Goal: Transaction & Acquisition: Book appointment/travel/reservation

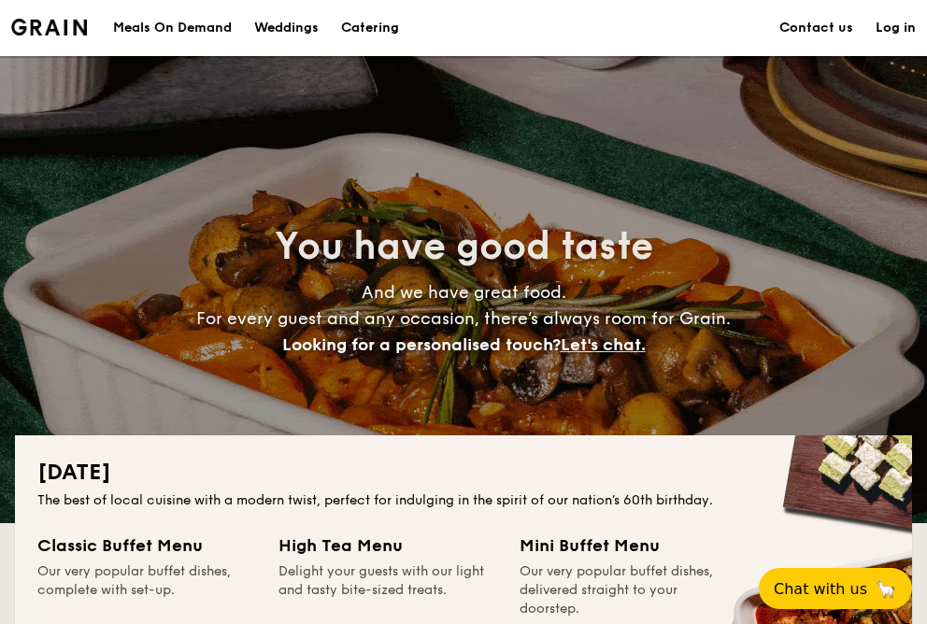
click at [361, 28] on h1 "Catering" at bounding box center [370, 28] width 58 height 56
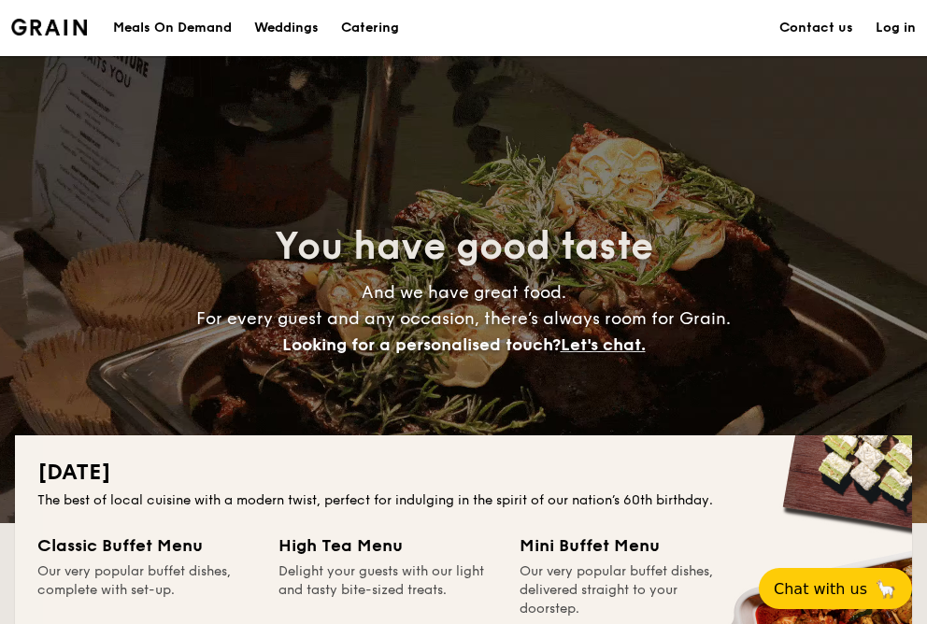
click at [361, 28] on h1 "Catering" at bounding box center [370, 28] width 58 height 56
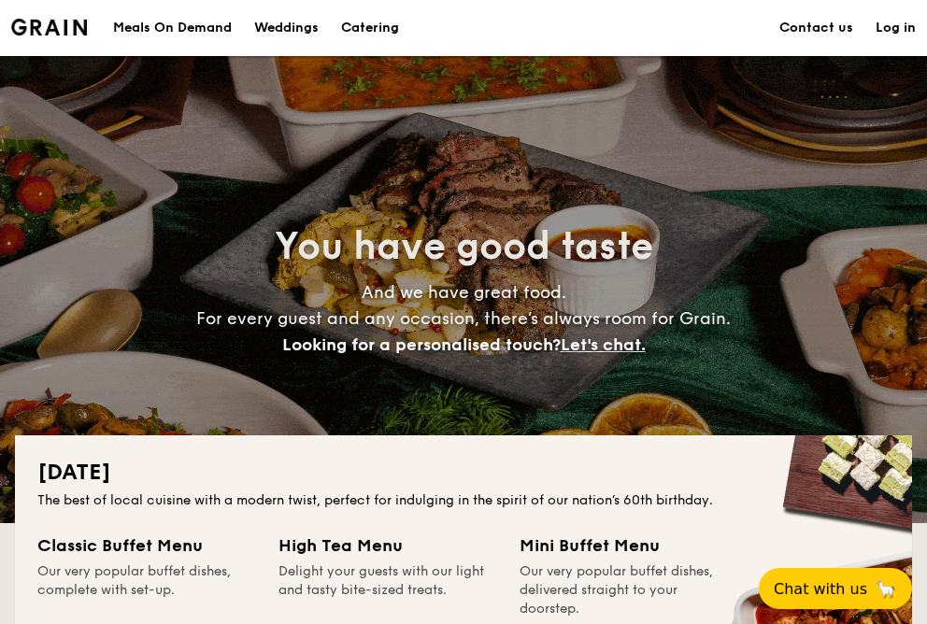
click at [361, 28] on h1 "Catering" at bounding box center [370, 28] width 58 height 56
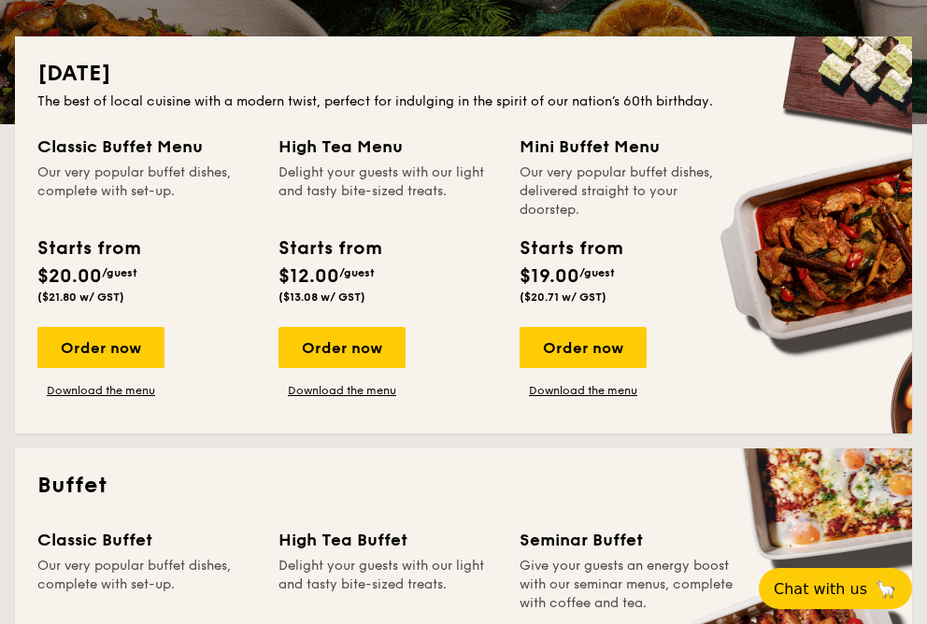
scroll to position [390, 0]
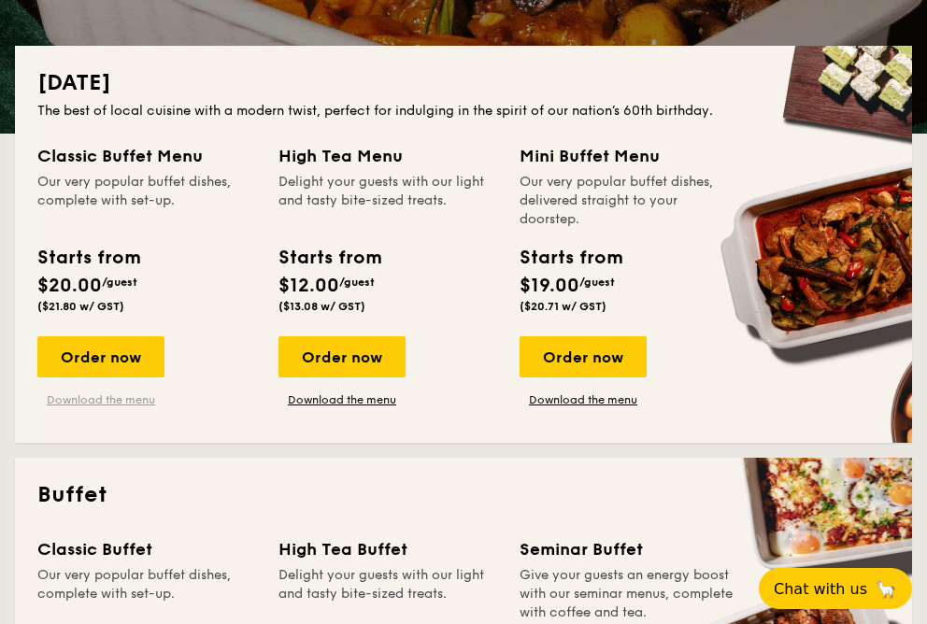
click at [112, 406] on link "Download the menu" at bounding box center [100, 399] width 127 height 15
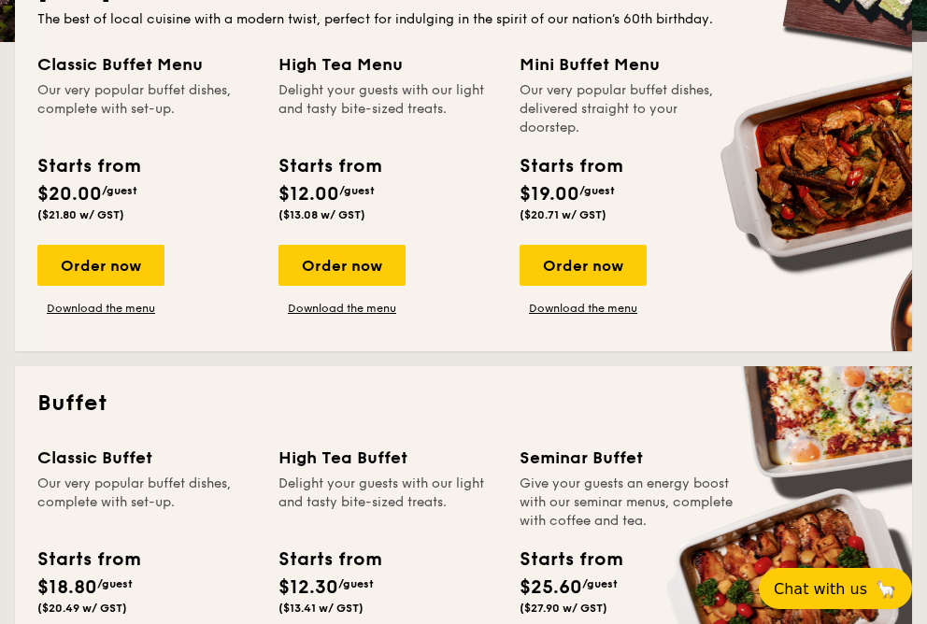
scroll to position [482, 0]
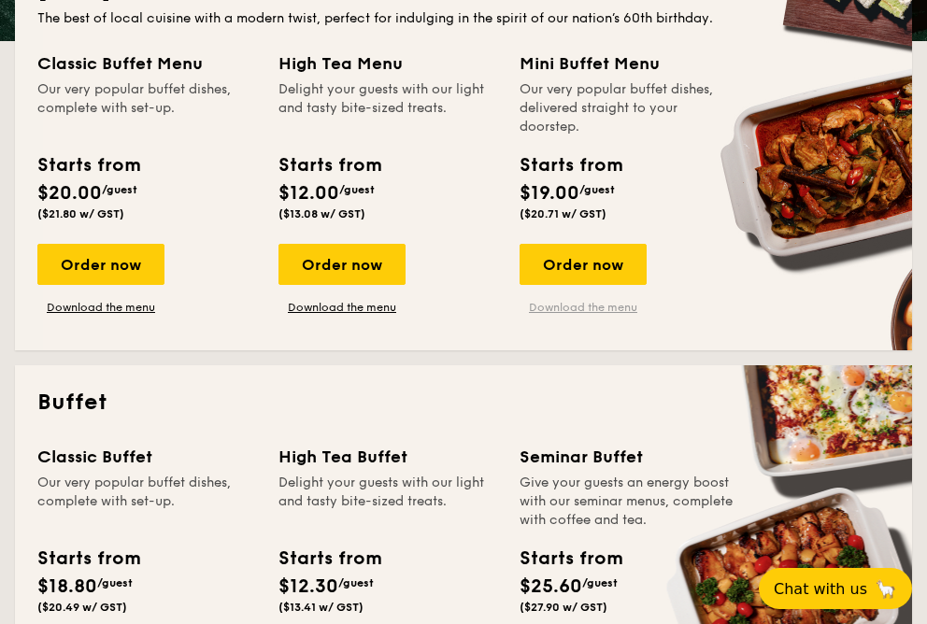
click at [555, 307] on link "Download the menu" at bounding box center [582, 307] width 127 height 15
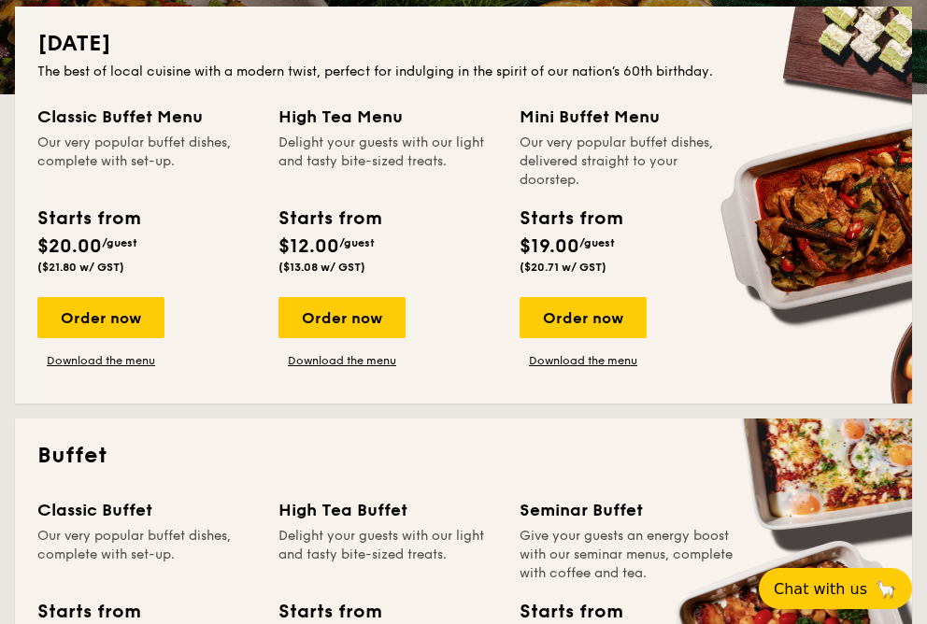
scroll to position [428, 0]
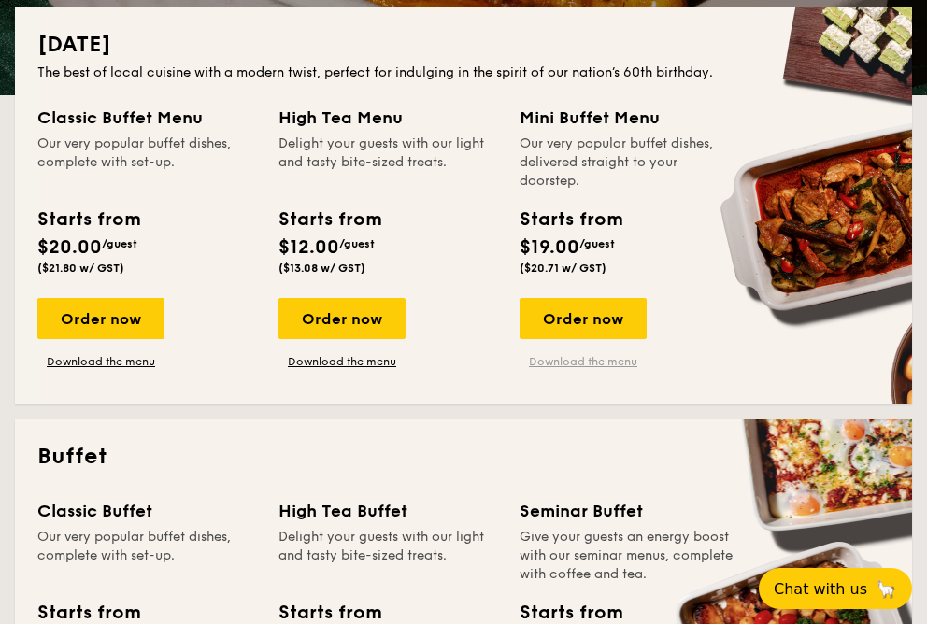
click at [609, 361] on link "Download the menu" at bounding box center [582, 361] width 127 height 15
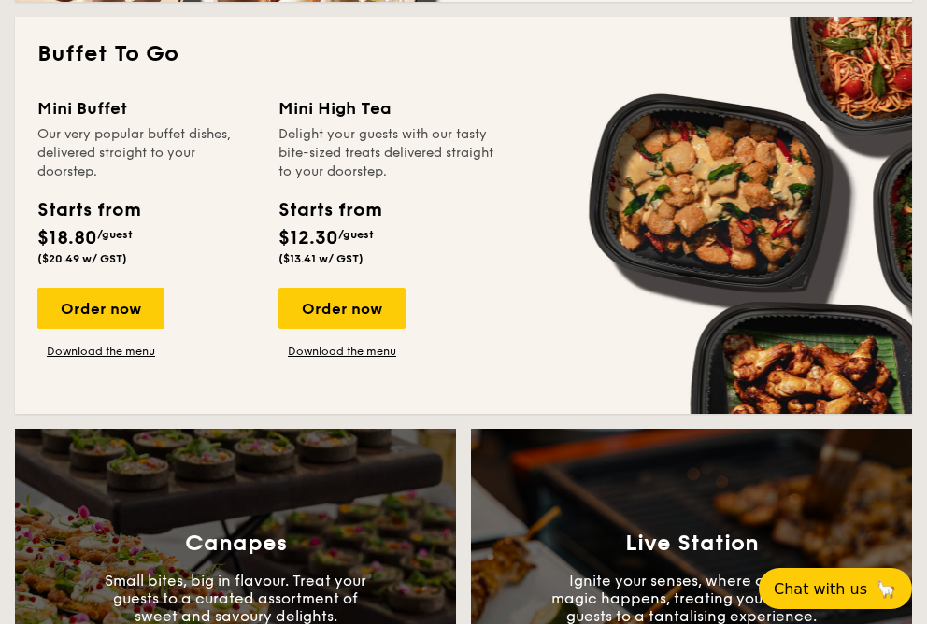
scroll to position [1626, 0]
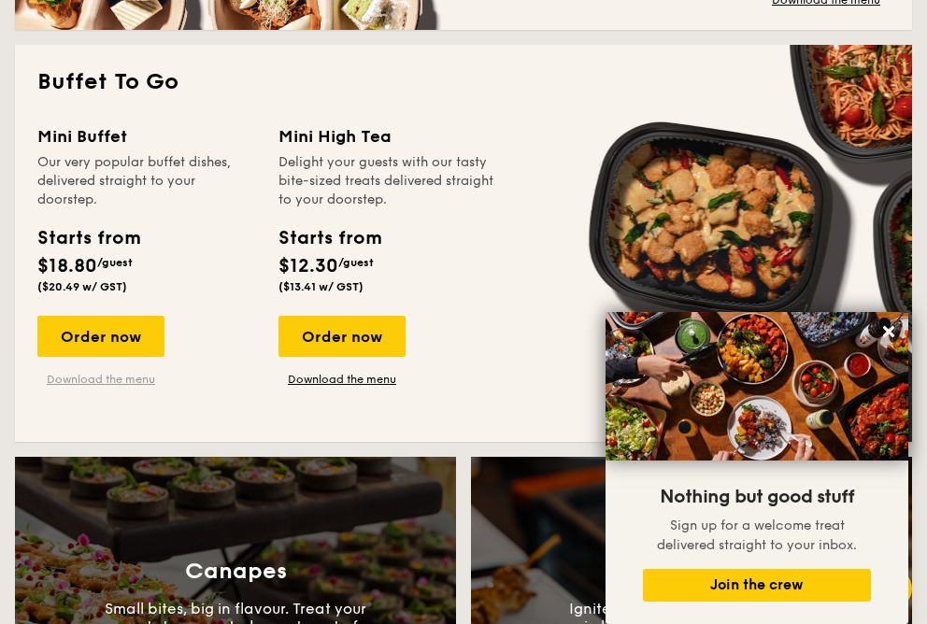
click at [78, 381] on link "Download the menu" at bounding box center [100, 379] width 127 height 15
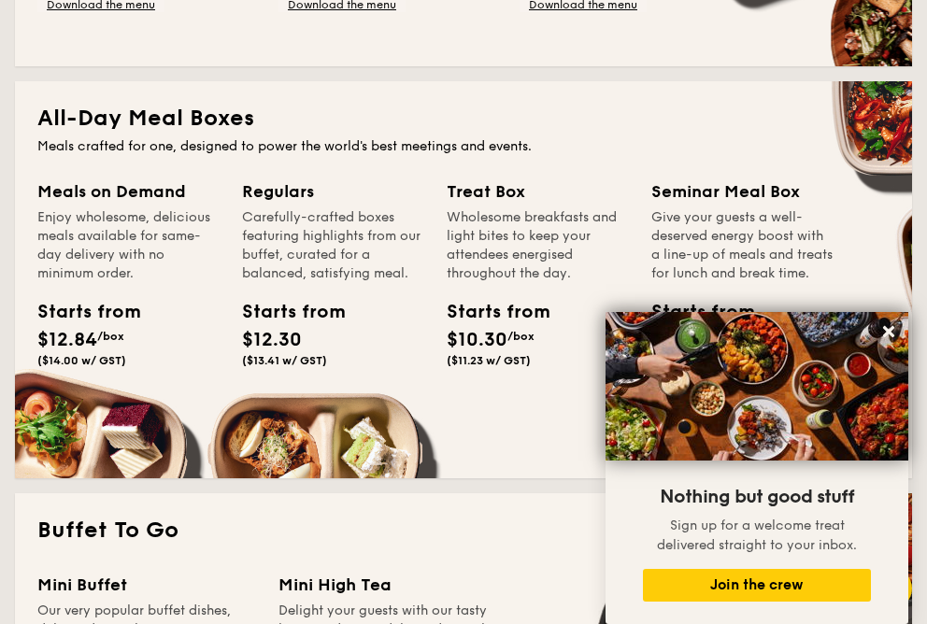
scroll to position [1140, 0]
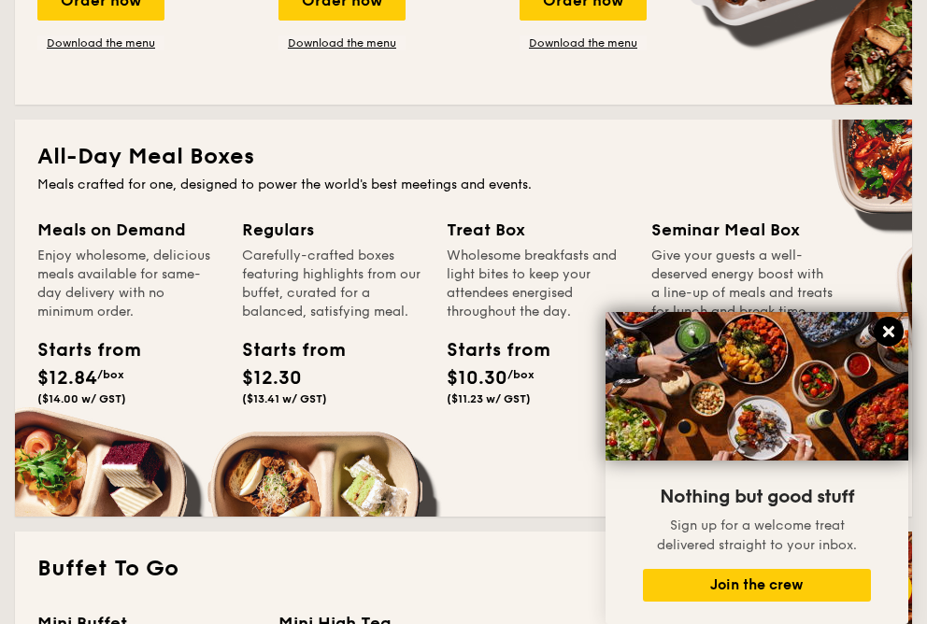
click at [883, 329] on icon at bounding box center [888, 331] width 11 height 11
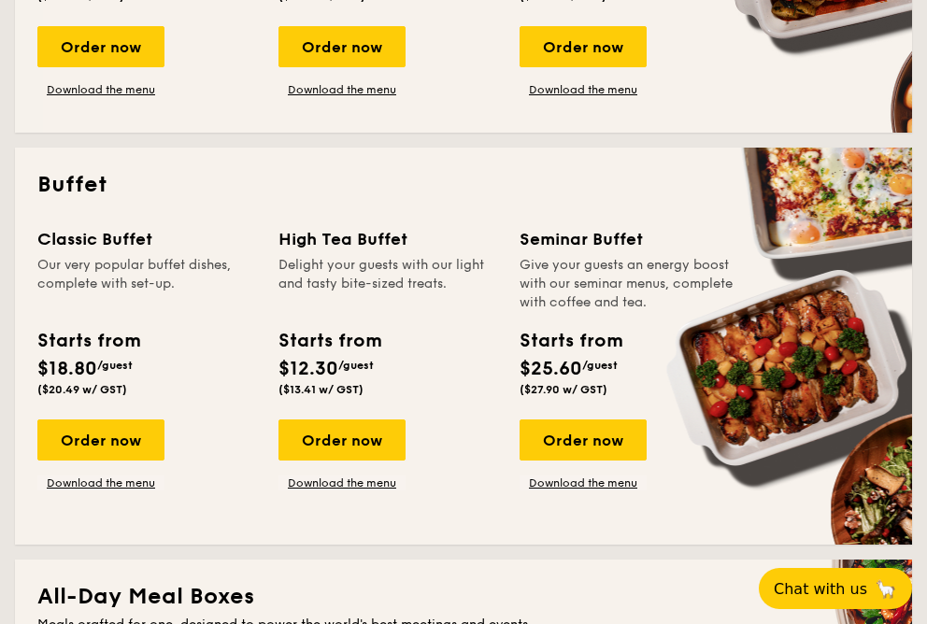
scroll to position [637, 0]
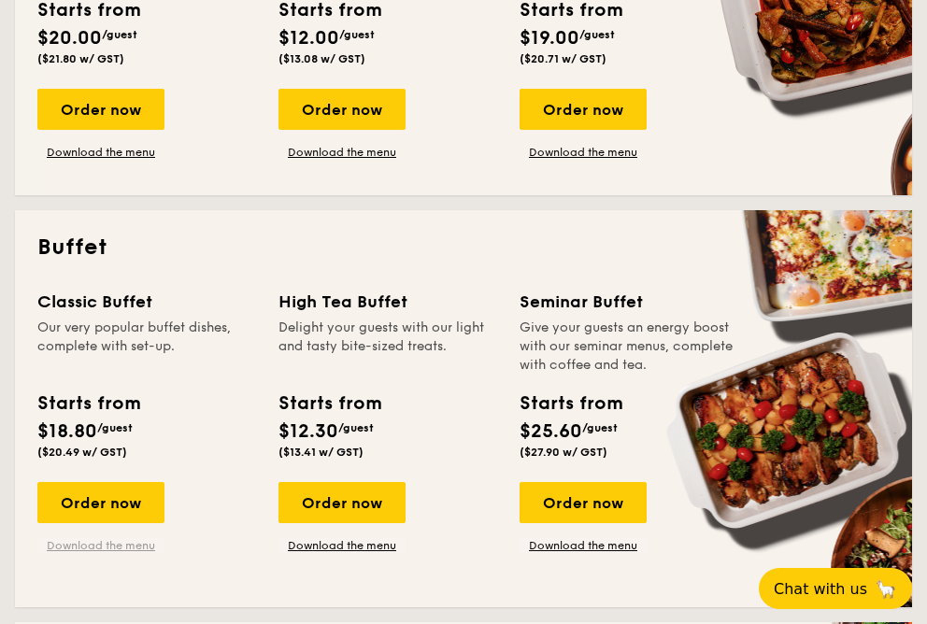
click at [132, 545] on link "Download the menu" at bounding box center [100, 545] width 127 height 15
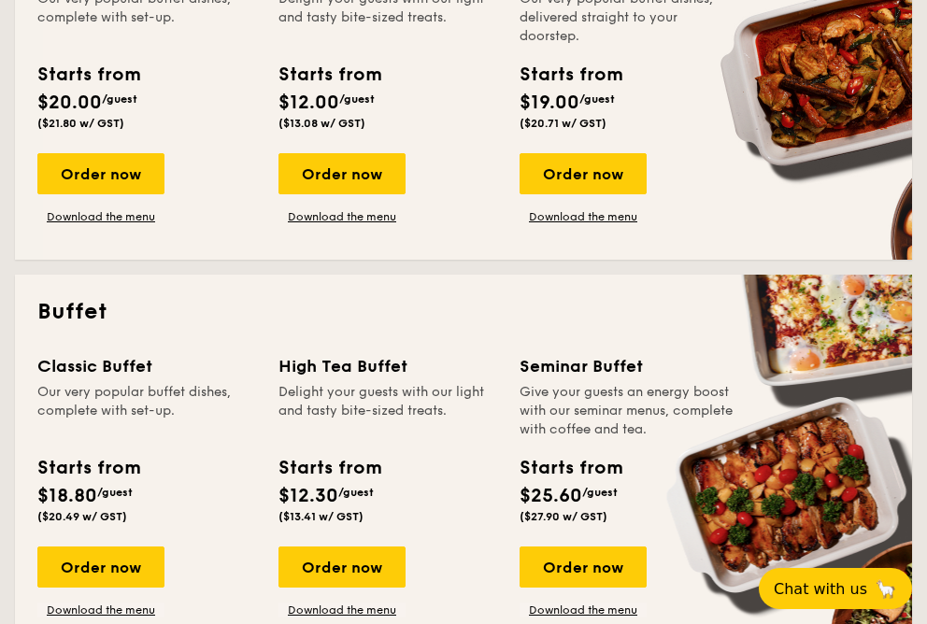
scroll to position [389, 0]
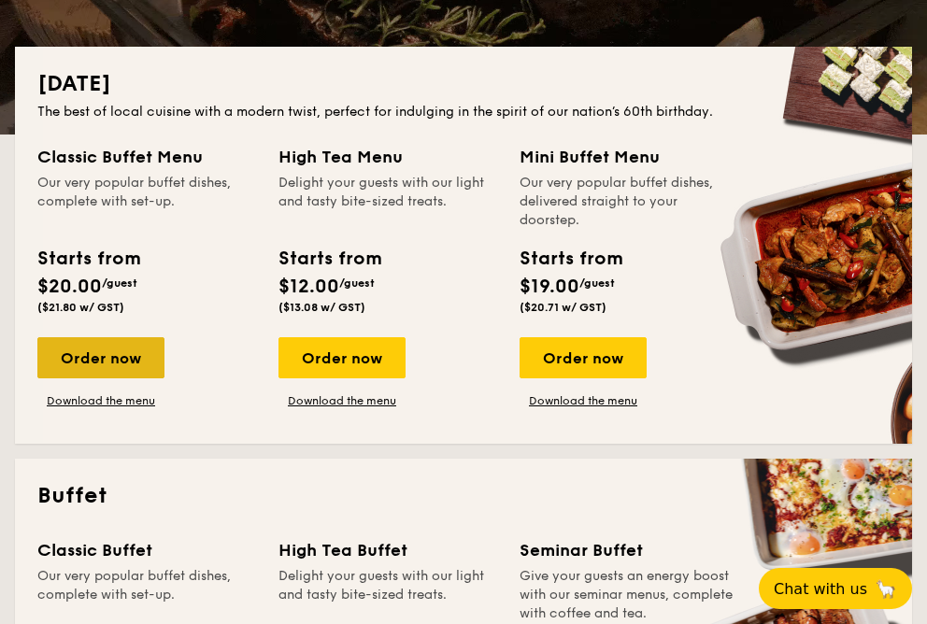
click at [97, 356] on div "Order now" at bounding box center [100, 357] width 127 height 41
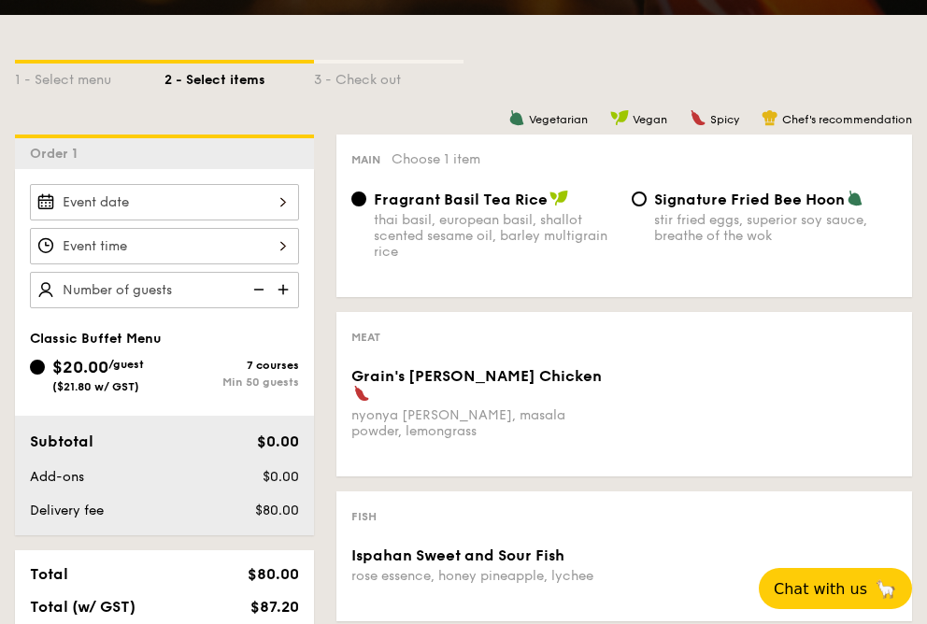
scroll to position [395, 0]
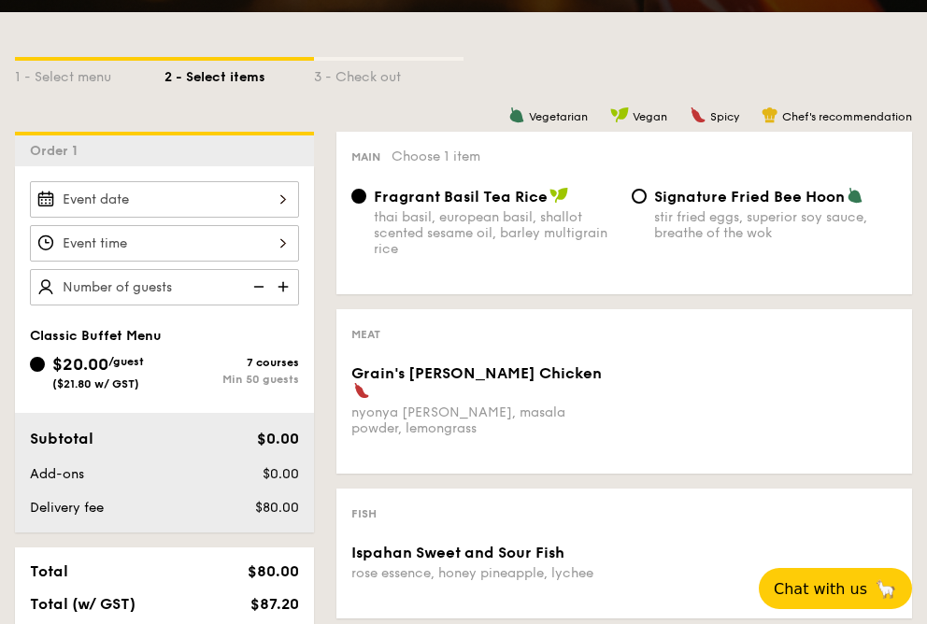
click at [264, 210] on div at bounding box center [164, 199] width 269 height 36
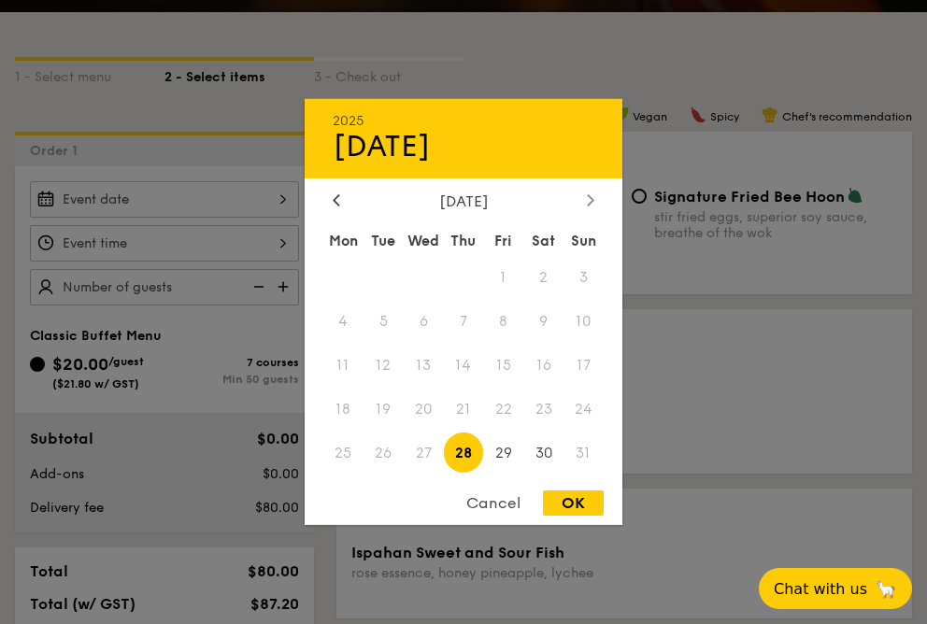
click at [593, 199] on icon at bounding box center [590, 199] width 7 height 12
click at [547, 364] on span "20" at bounding box center [543, 366] width 40 height 40
click at [855, 596] on span "Chat with us" at bounding box center [820, 588] width 98 height 19
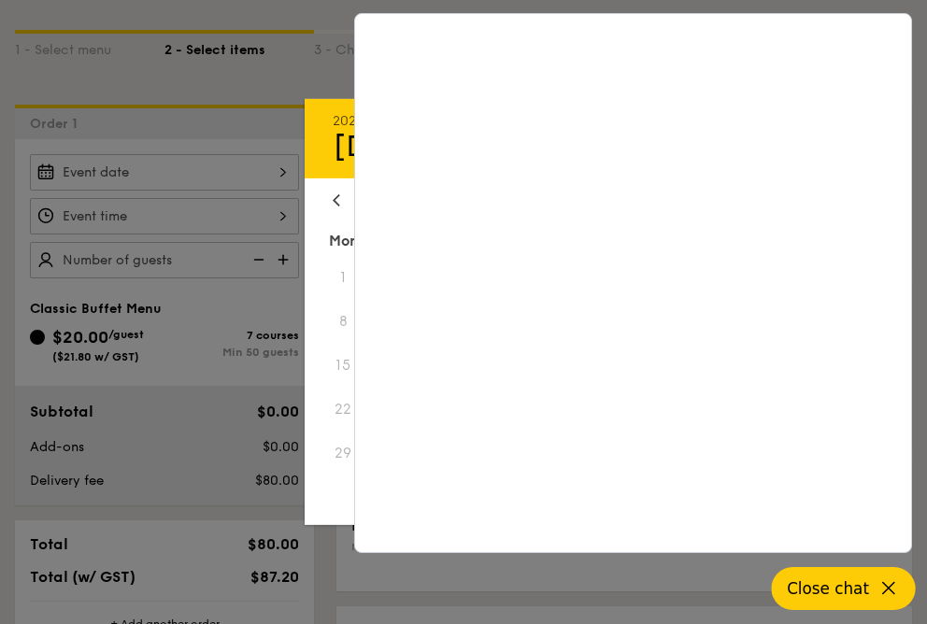
scroll to position [424, 0]
click at [144, 375] on div at bounding box center [463, 312] width 927 height 624
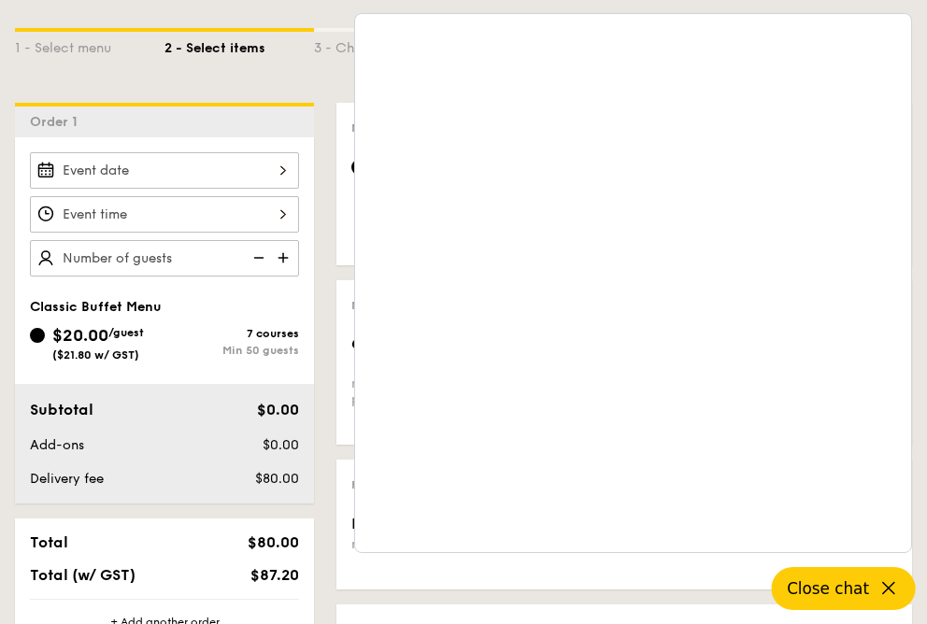
click at [883, 589] on icon at bounding box center [888, 588] width 22 height 22
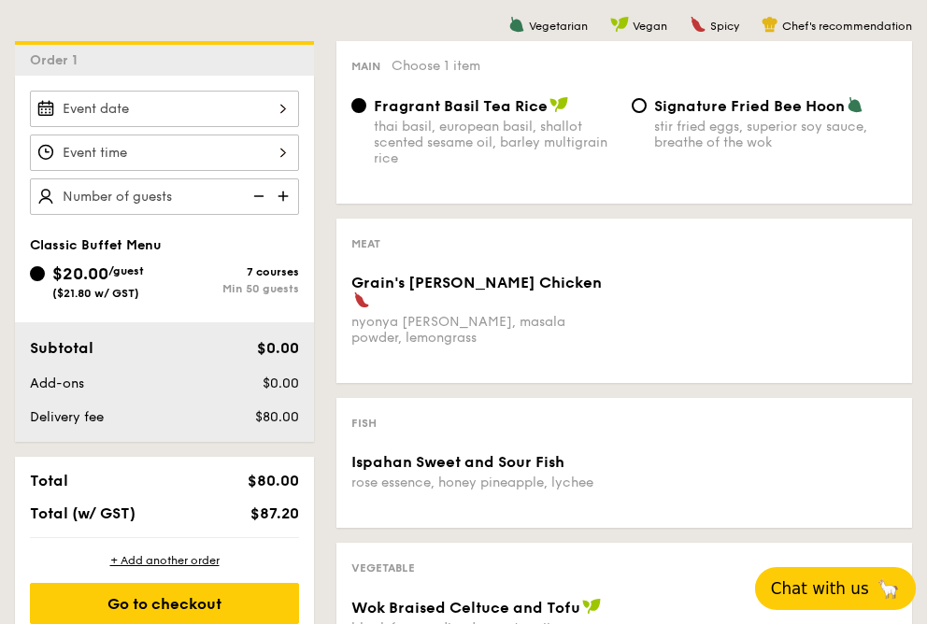
scroll to position [447, 0]
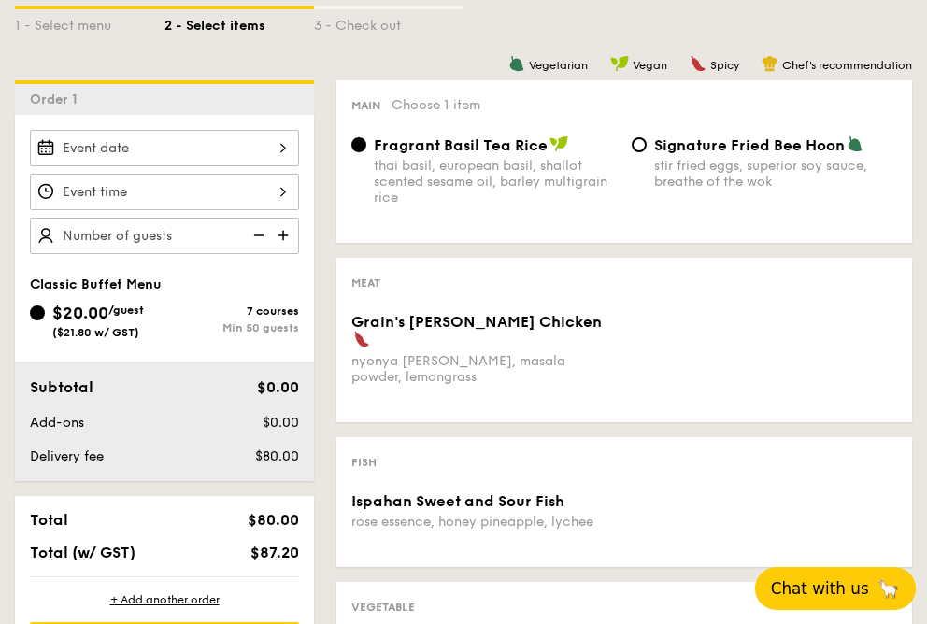
click at [259, 145] on div at bounding box center [164, 148] width 269 height 36
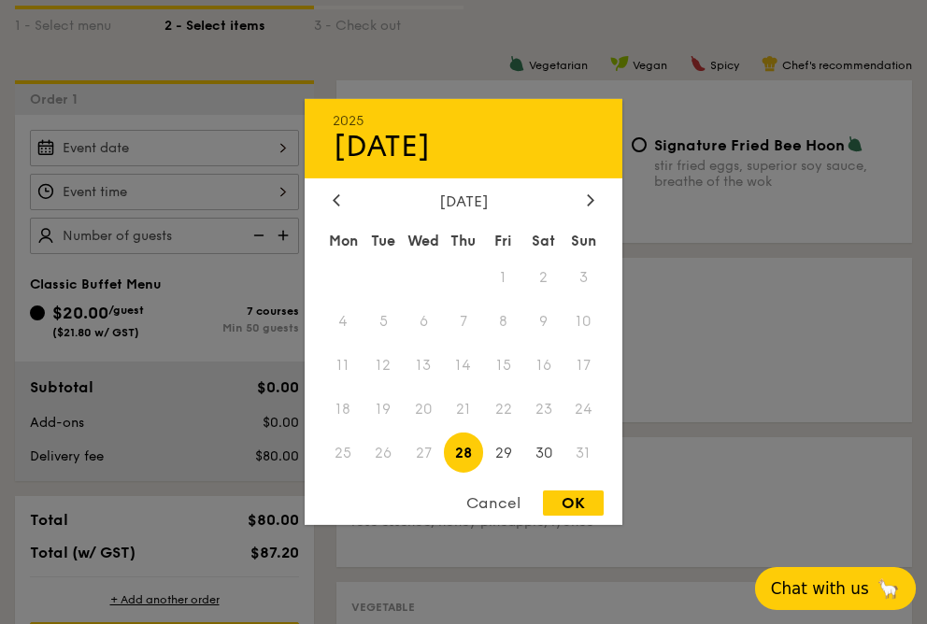
click at [592, 224] on div "Sun" at bounding box center [583, 241] width 40 height 34
click at [592, 207] on div at bounding box center [590, 201] width 17 height 18
click at [489, 510] on div "Cancel" at bounding box center [493, 502] width 92 height 25
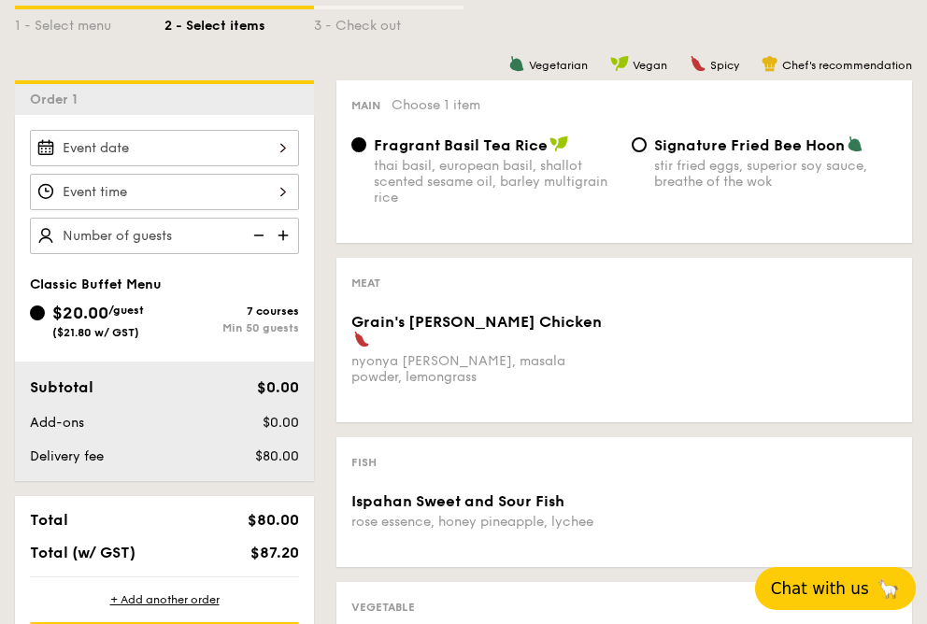
click at [282, 237] on img at bounding box center [285, 236] width 28 height 36
type input "50 guests"
click at [258, 180] on div at bounding box center [164, 192] width 269 height 36
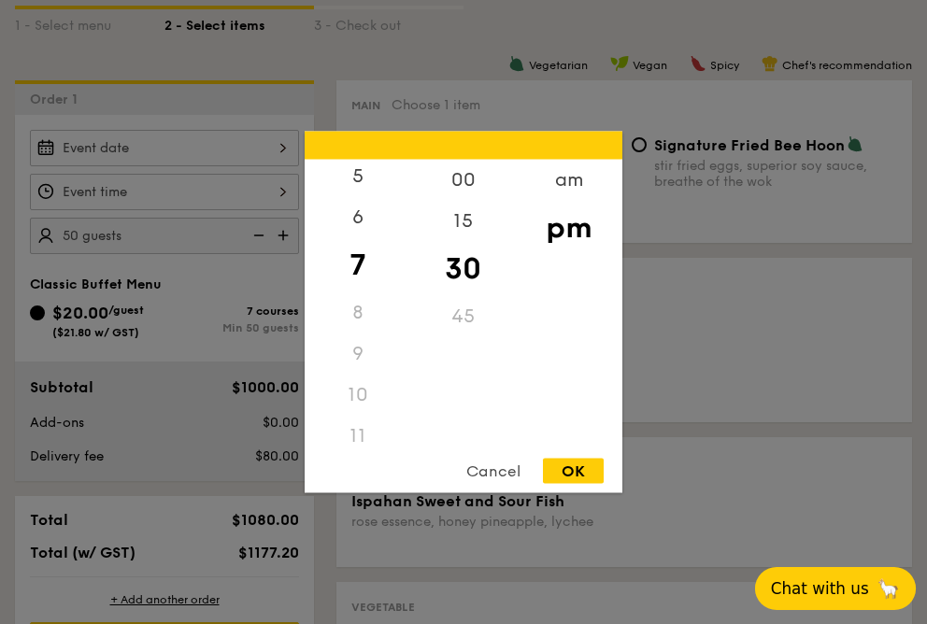
scroll to position [221, 0]
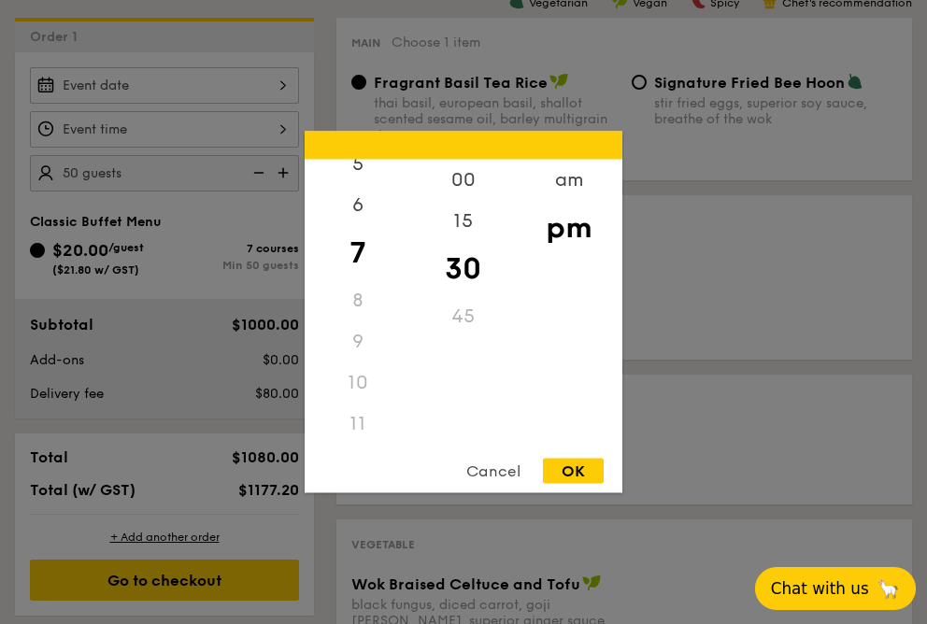
click at [368, 420] on div "11" at bounding box center [358, 424] width 106 height 41
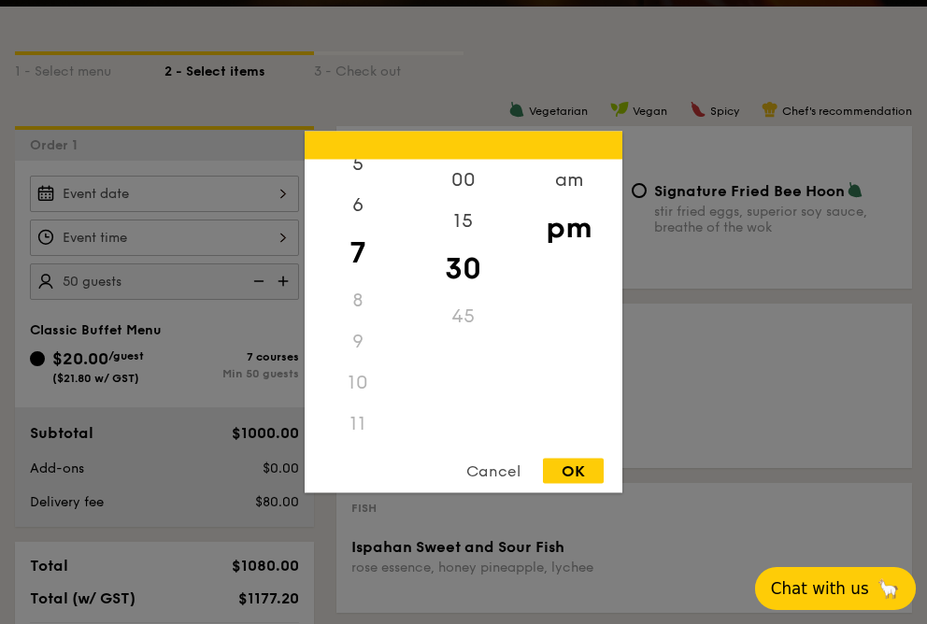
scroll to position [370, 0]
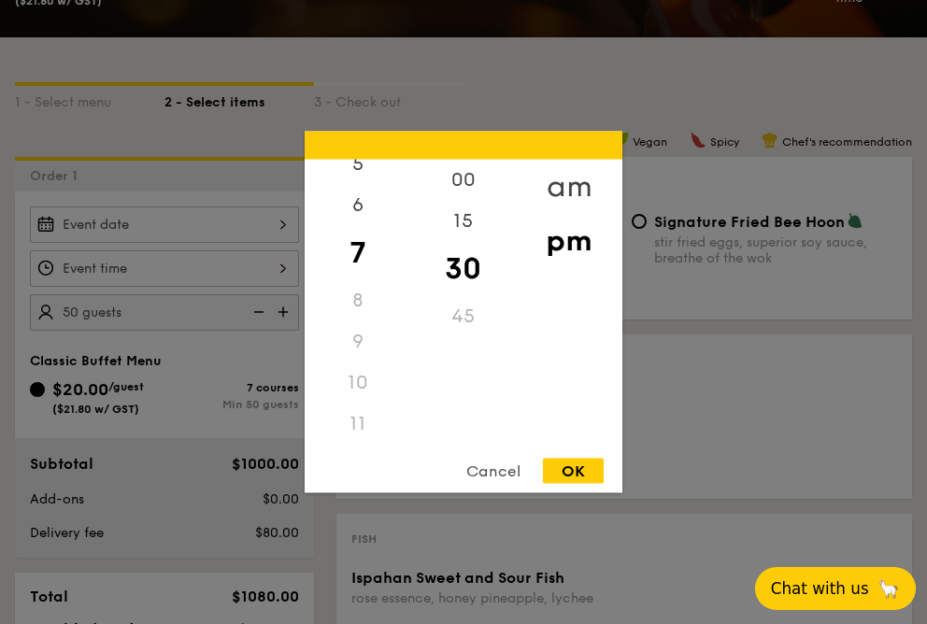
click at [560, 189] on div "am" at bounding box center [569, 187] width 106 height 54
click at [351, 425] on div "11" at bounding box center [358, 418] width 106 height 54
click at [574, 468] on div "OK" at bounding box center [573, 471] width 61 height 25
type input "11:30AM"
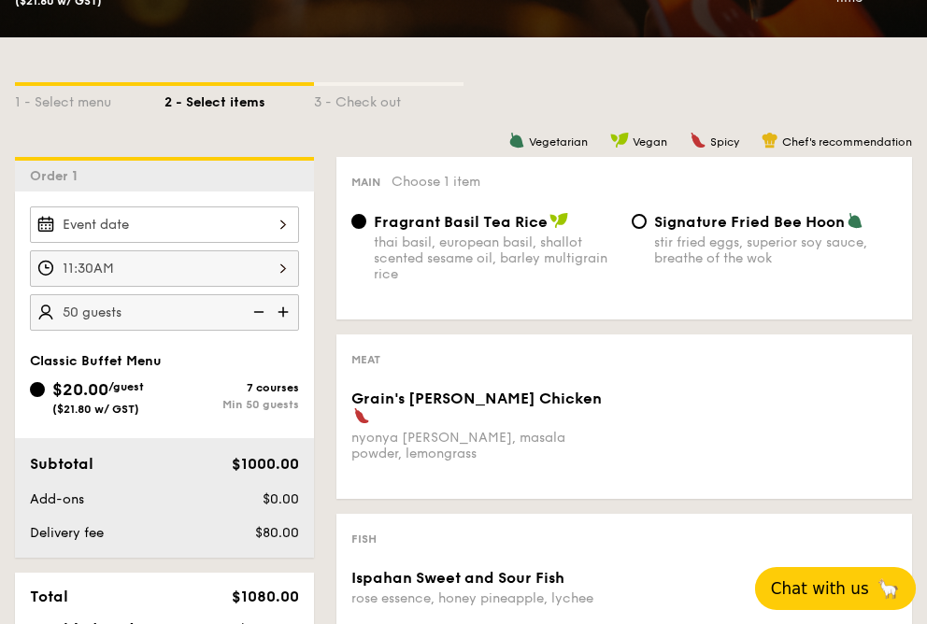
click at [187, 231] on div at bounding box center [164, 224] width 269 height 36
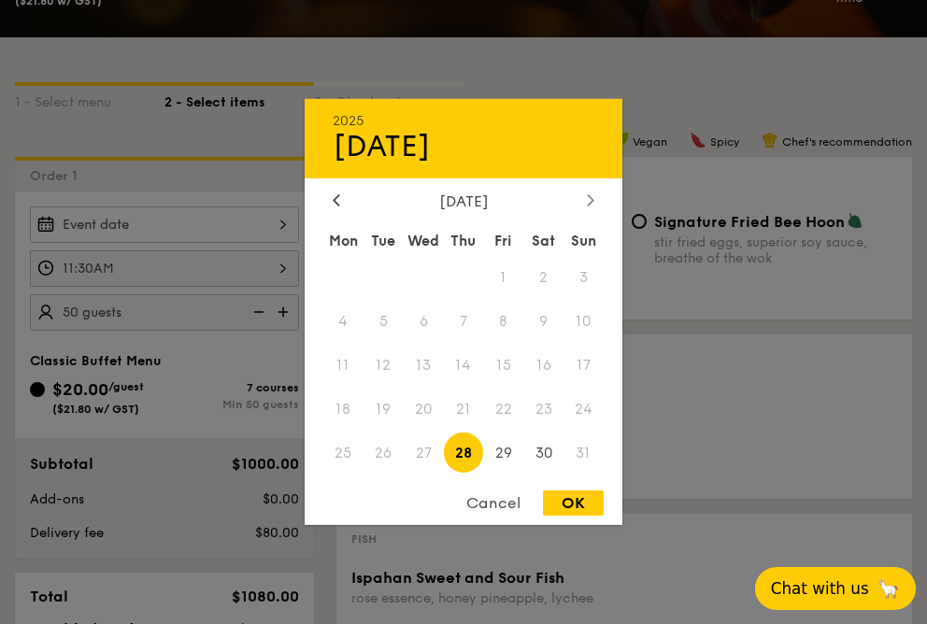
click at [582, 198] on div at bounding box center [590, 201] width 17 height 18
click at [188, 173] on div at bounding box center [463, 312] width 927 height 624
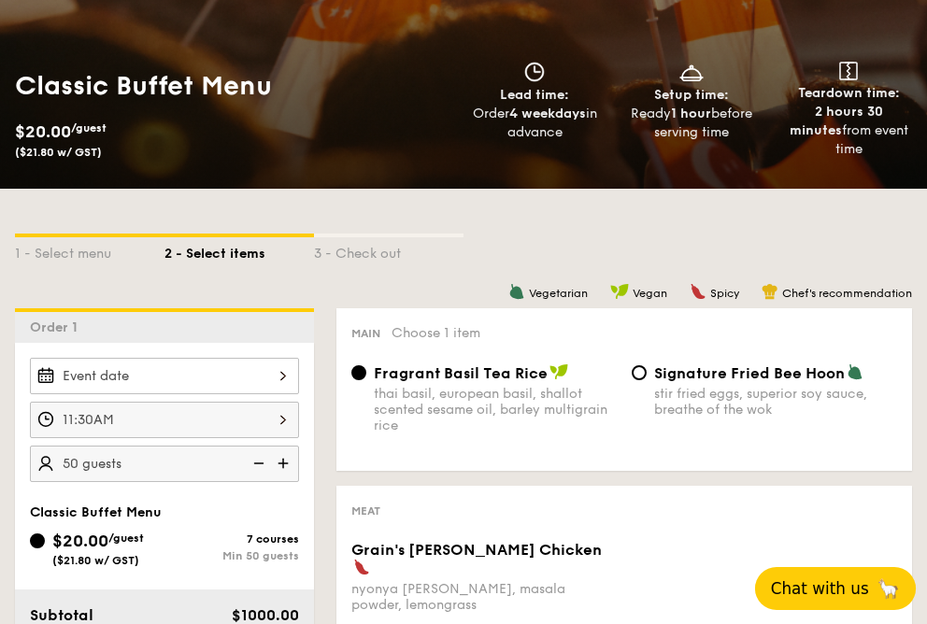
scroll to position [0, 0]
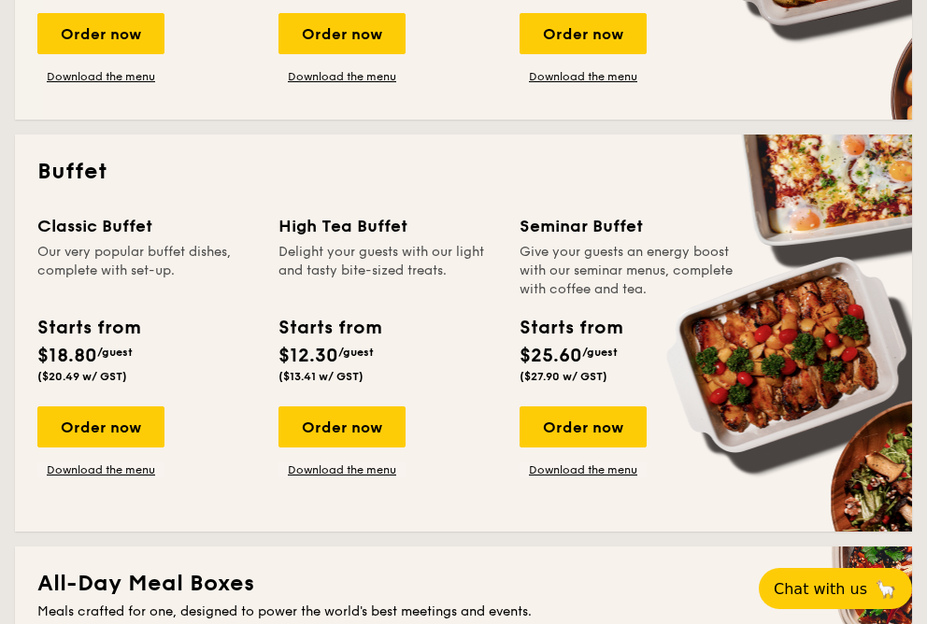
scroll to position [714, 0]
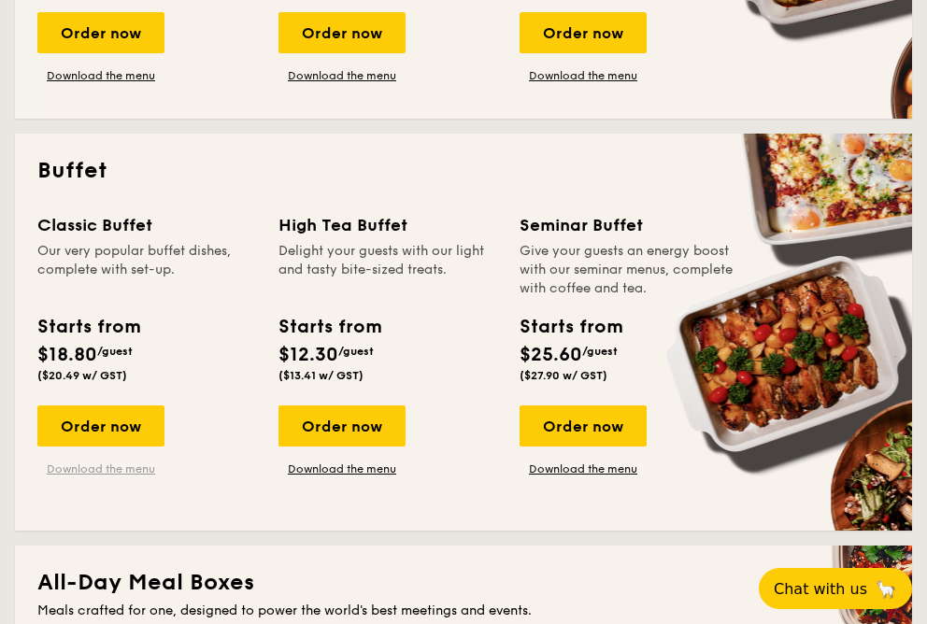
click at [114, 465] on link "Download the menu" at bounding box center [100, 469] width 127 height 15
